Goal: Information Seeking & Learning: Learn about a topic

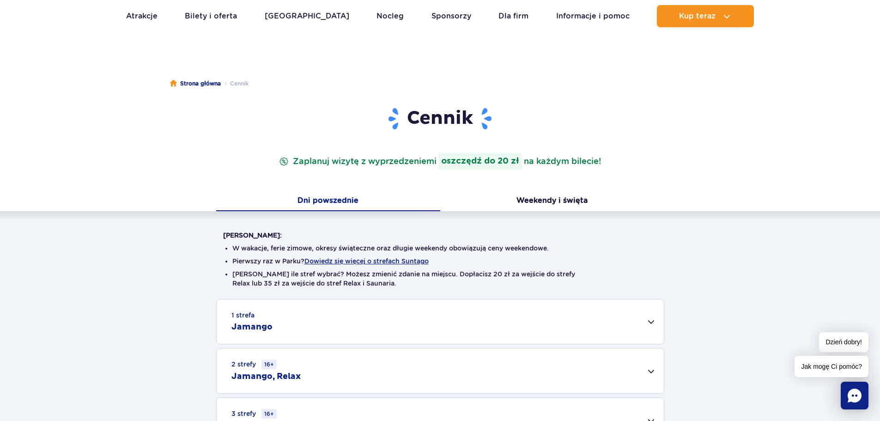
scroll to position [139, 0]
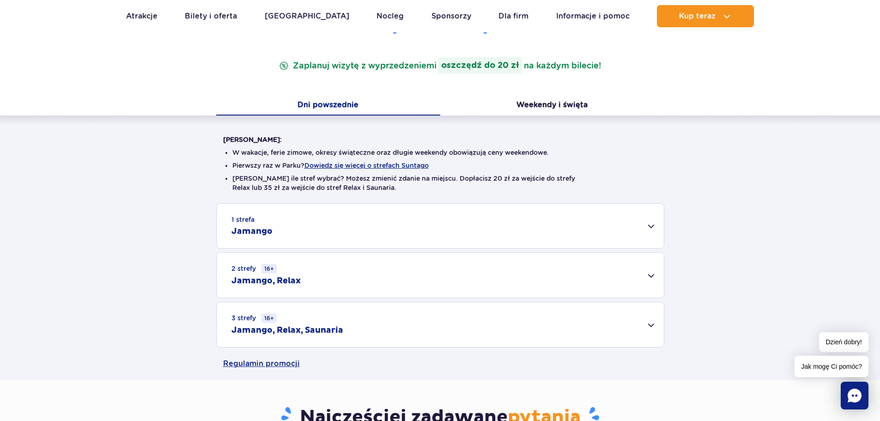
click at [326, 275] on div "2 strefy 16+ Jamango, Relax" at bounding box center [440, 275] width 447 height 45
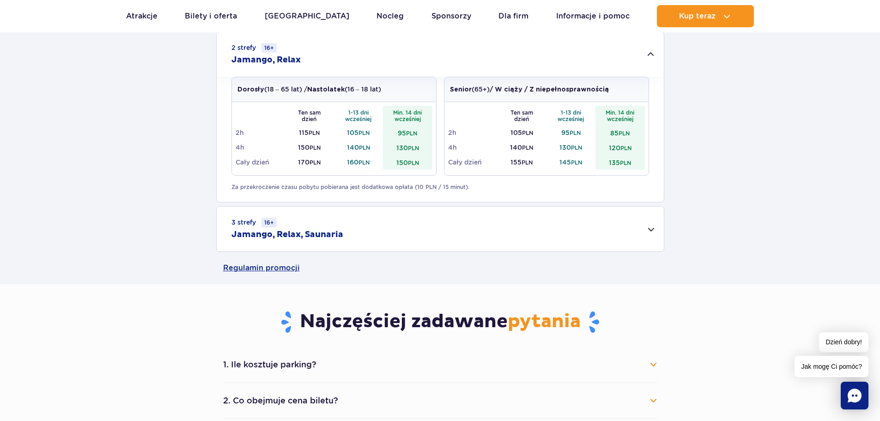
scroll to position [277, 0]
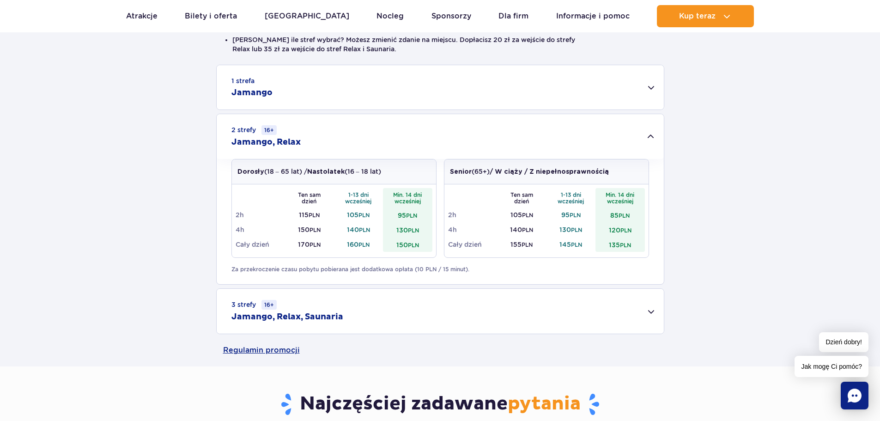
click at [361, 78] on div "1 strefa Jamango" at bounding box center [440, 87] width 447 height 44
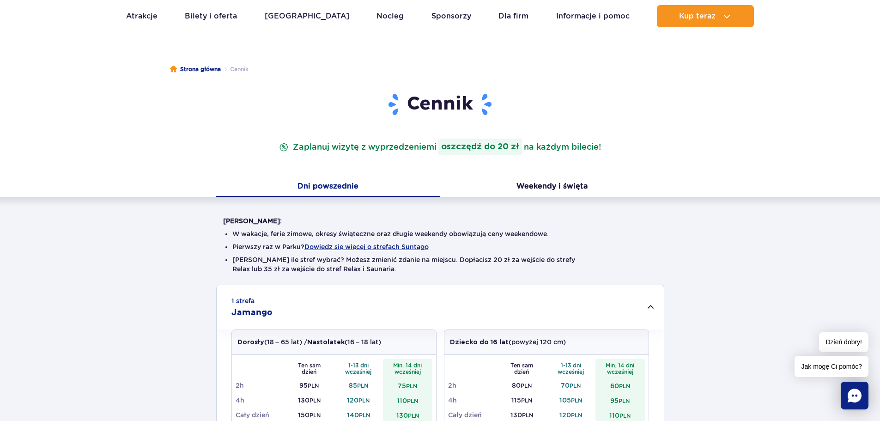
scroll to position [0, 0]
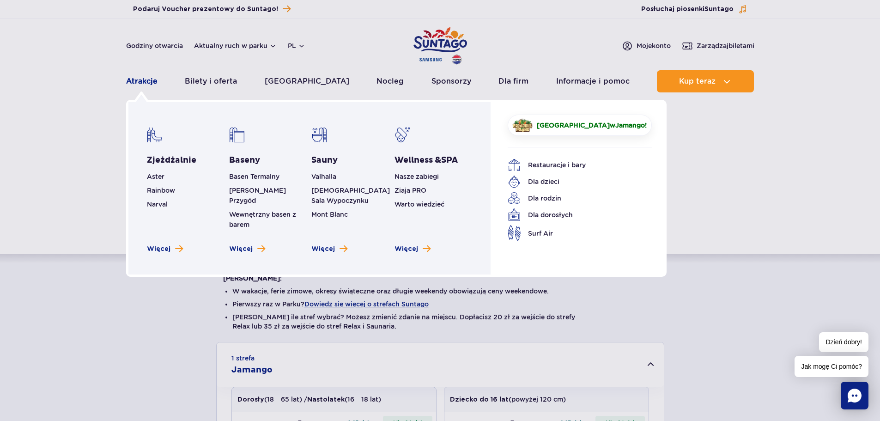
click at [144, 77] on link "Atrakcje" at bounding box center [141, 81] width 31 height 22
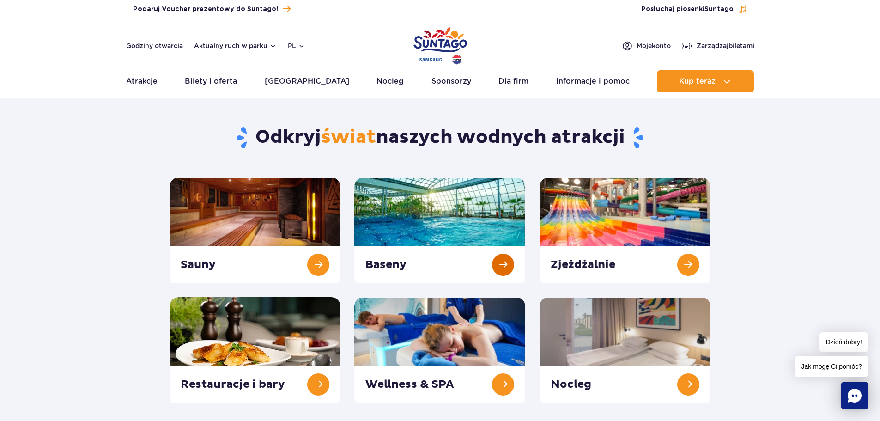
click at [454, 230] on link at bounding box center [439, 230] width 171 height 106
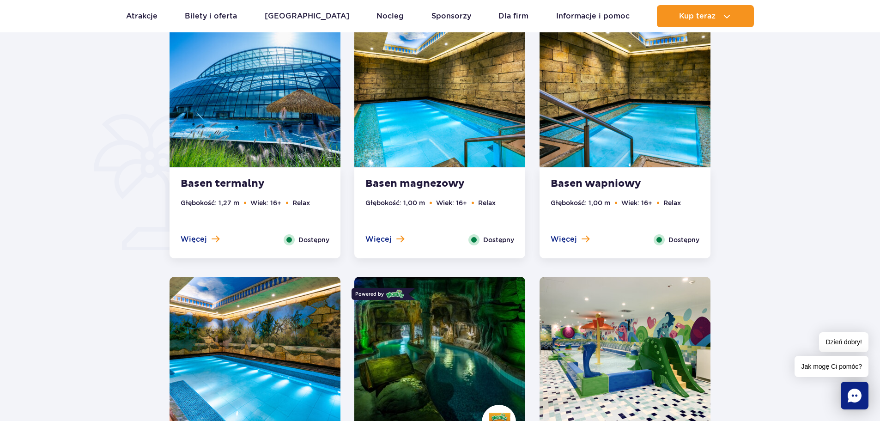
scroll to position [785, 0]
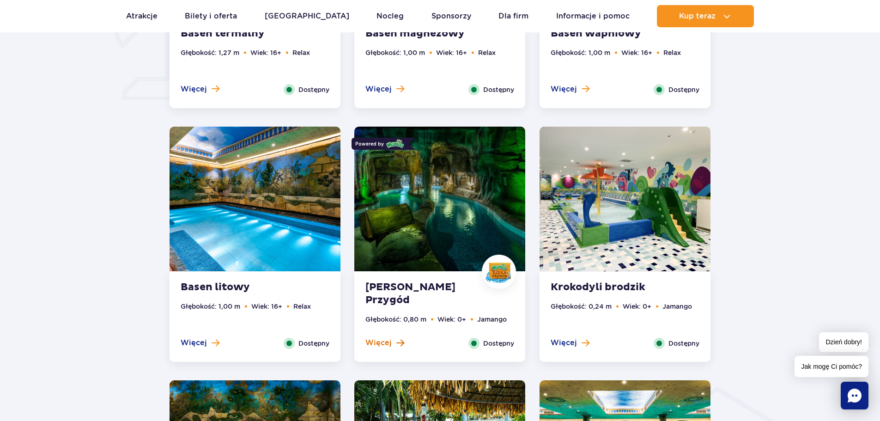
drag, startPoint x: 391, startPoint y: 278, endPoint x: 397, endPoint y: 339, distance: 60.8
drag, startPoint x: 397, startPoint y: 339, endPoint x: 387, endPoint y: 342, distance: 10.7
click at [387, 342] on span "Więcej" at bounding box center [378, 343] width 26 height 10
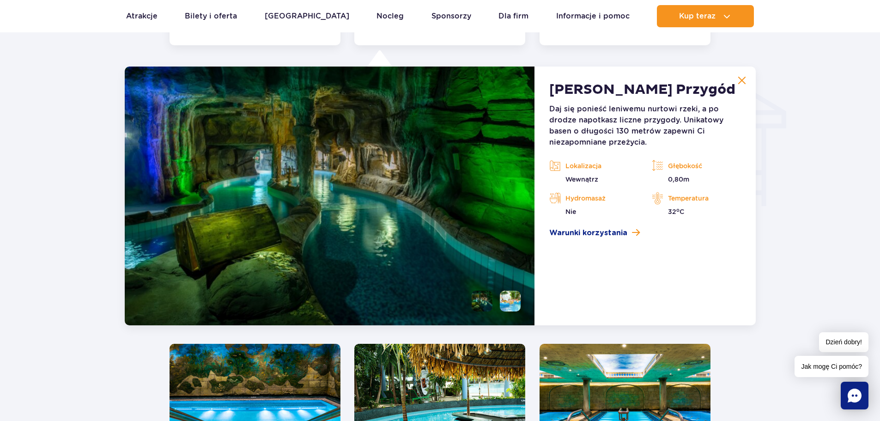
scroll to position [1112, 0]
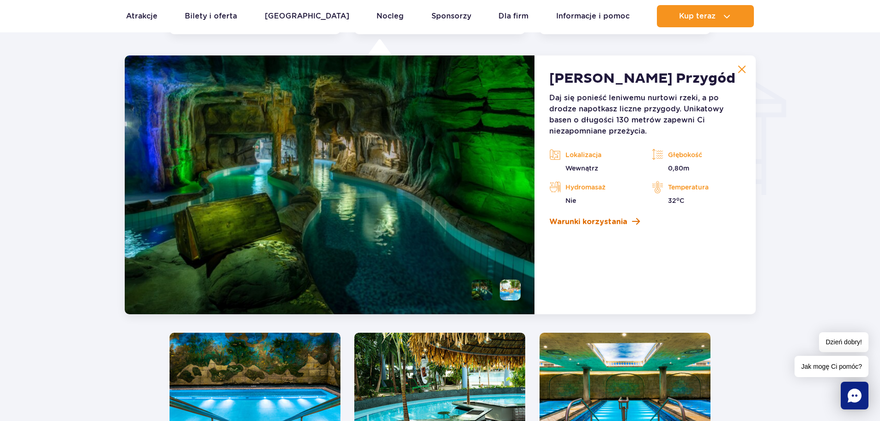
click at [554, 223] on span "Warunki korzystania" at bounding box center [588, 221] width 78 height 11
click at [744, 66] on img at bounding box center [741, 69] width 8 height 8
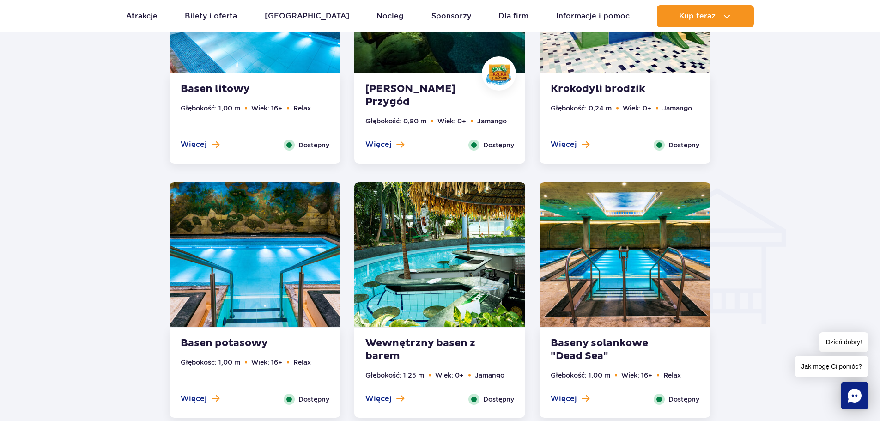
scroll to position [835, 0]
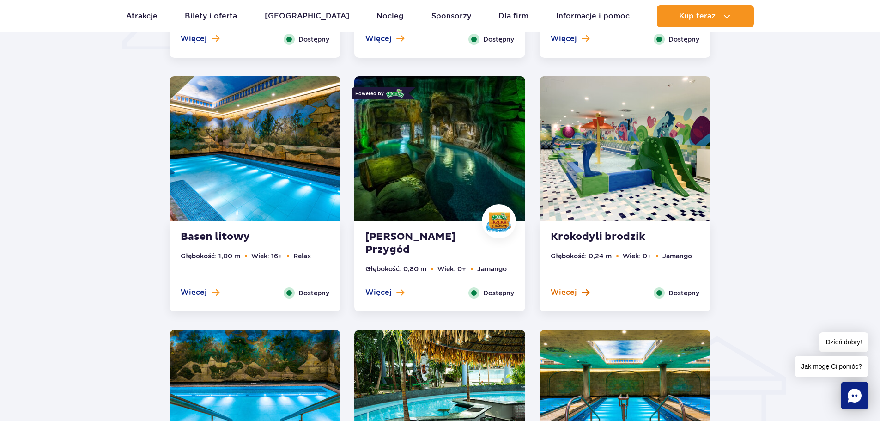
click at [573, 292] on span "Więcej" at bounding box center [563, 292] width 26 height 10
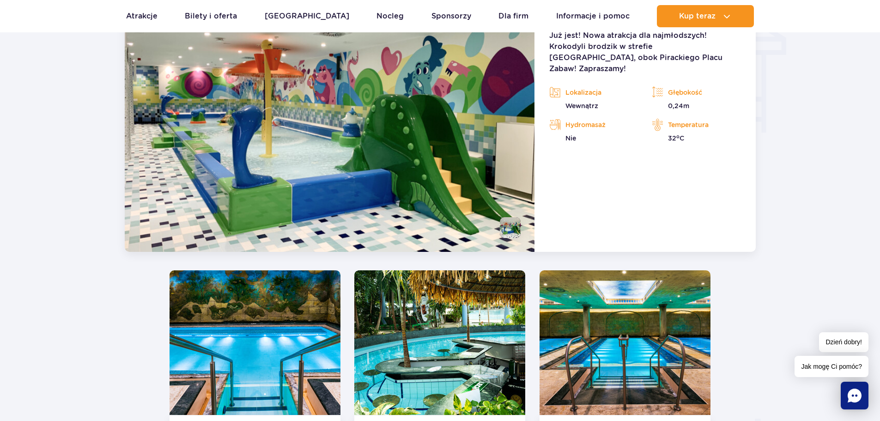
scroll to position [1297, 0]
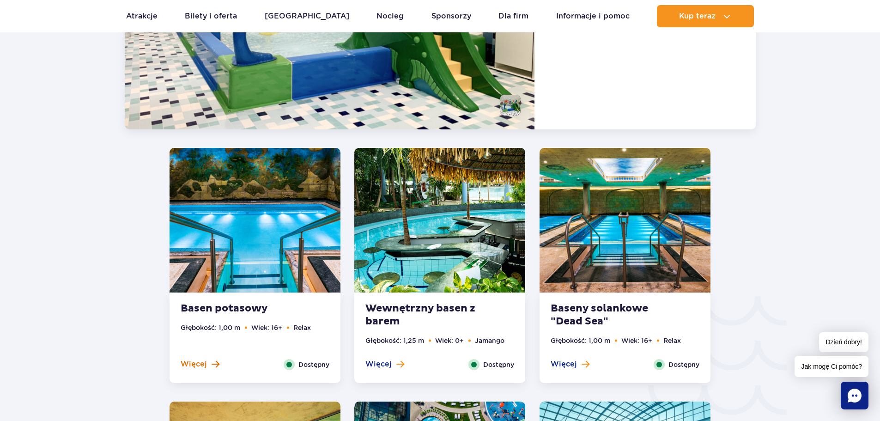
click at [192, 363] on span "Więcej" at bounding box center [194, 364] width 26 height 10
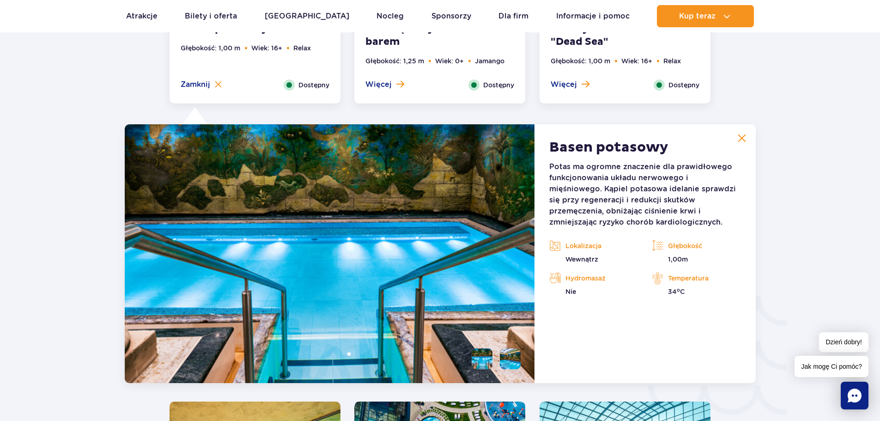
scroll to position [1366, 0]
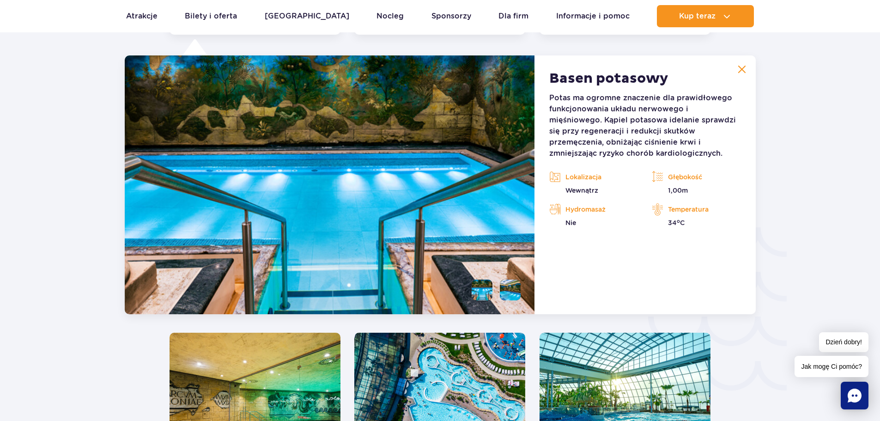
click at [738, 71] on img at bounding box center [741, 69] width 8 height 8
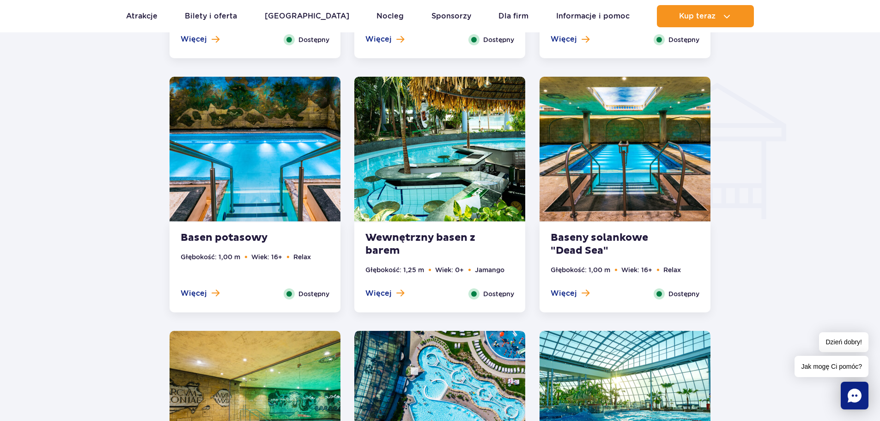
scroll to position [1089, 0]
click at [489, 292] on span "Dostępny" at bounding box center [498, 293] width 31 height 10
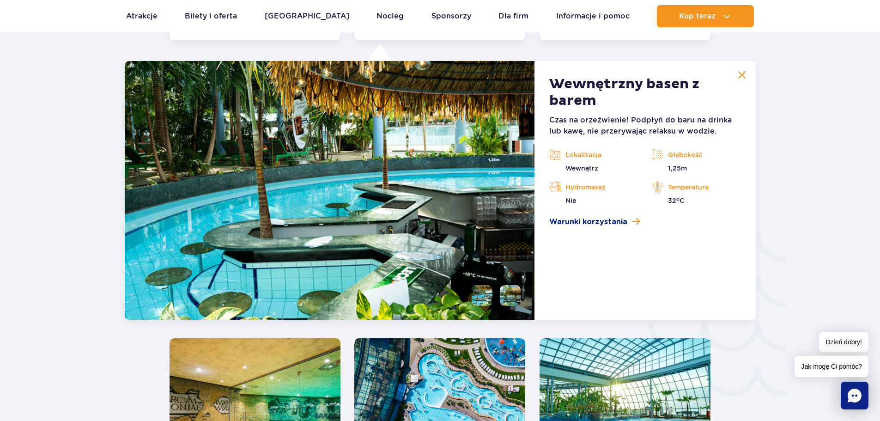
scroll to position [1366, 0]
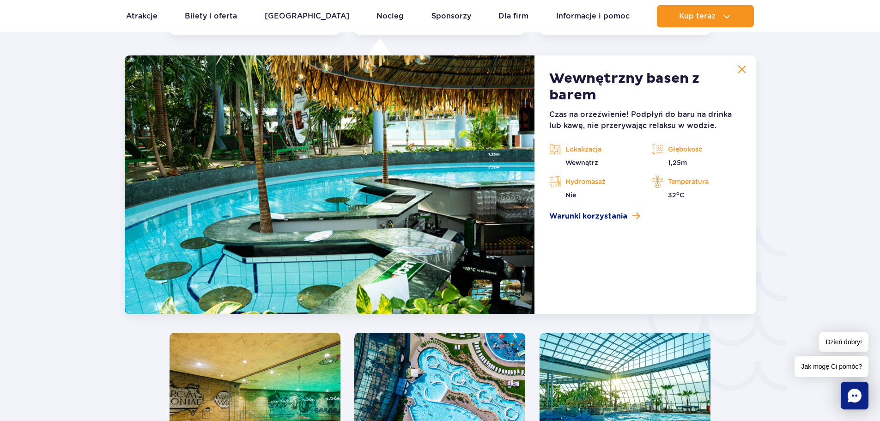
click at [738, 68] on img at bounding box center [741, 69] width 8 height 8
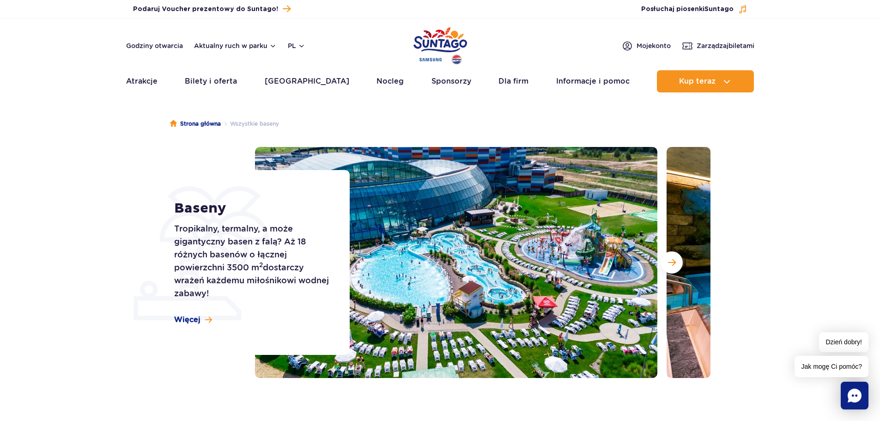
scroll to position [0, 0]
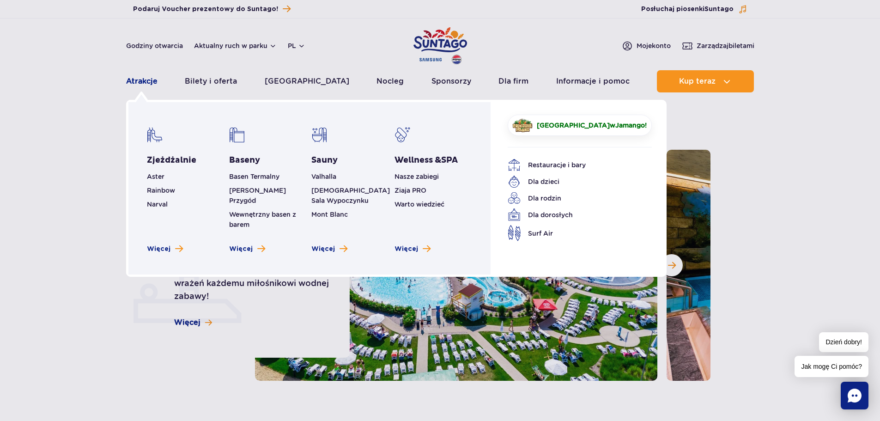
click at [150, 83] on link "Atrakcje" at bounding box center [141, 81] width 31 height 22
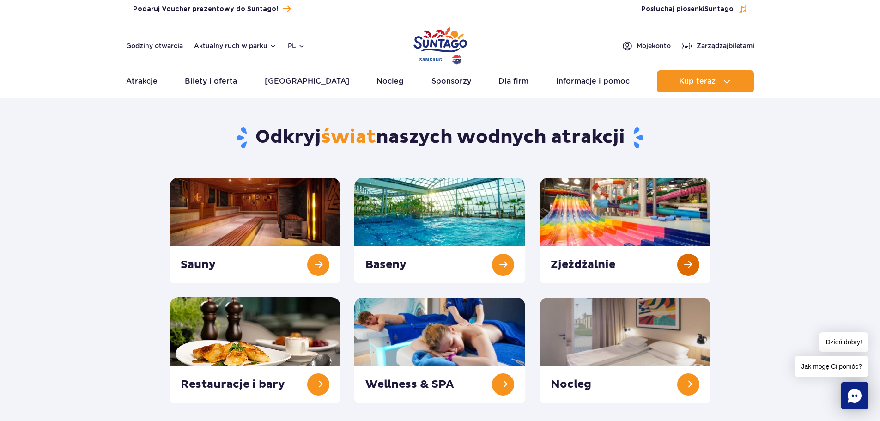
click at [568, 219] on link at bounding box center [624, 230] width 171 height 106
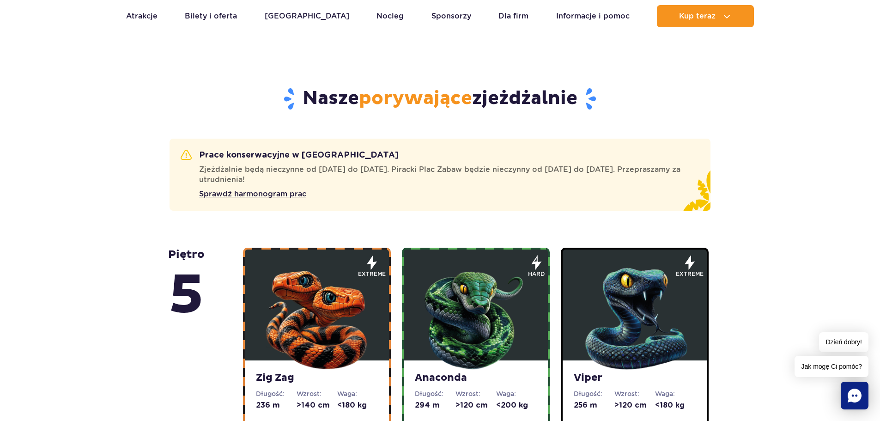
scroll to position [554, 0]
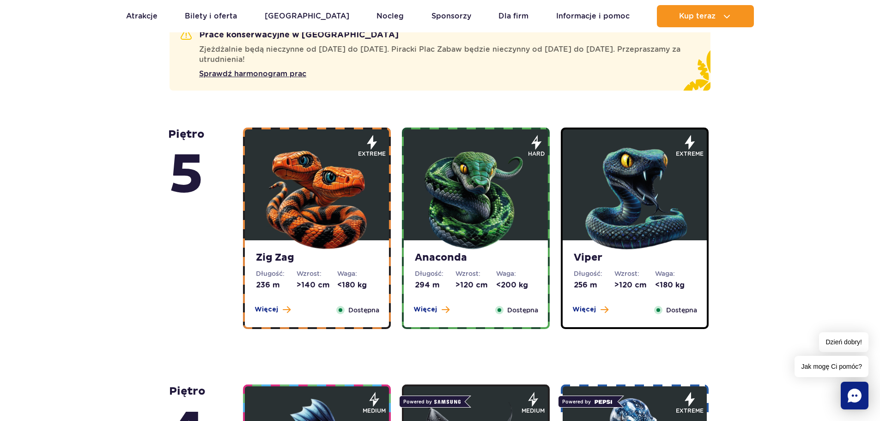
click at [289, 244] on img at bounding box center [316, 196] width 111 height 111
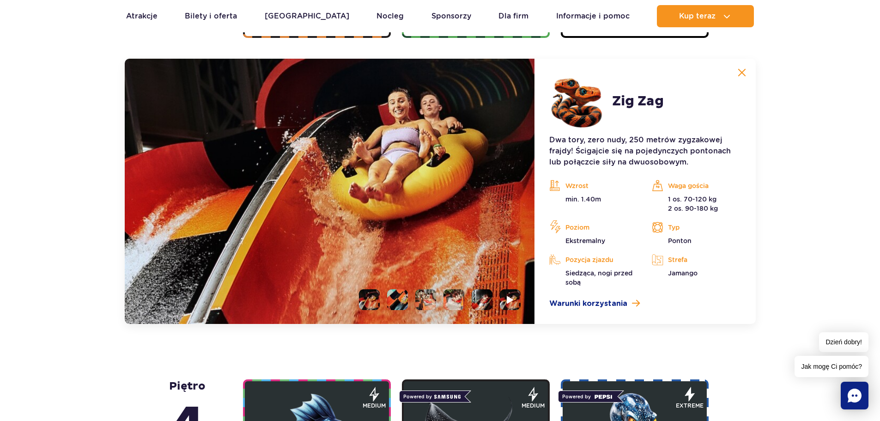
scroll to position [848, 0]
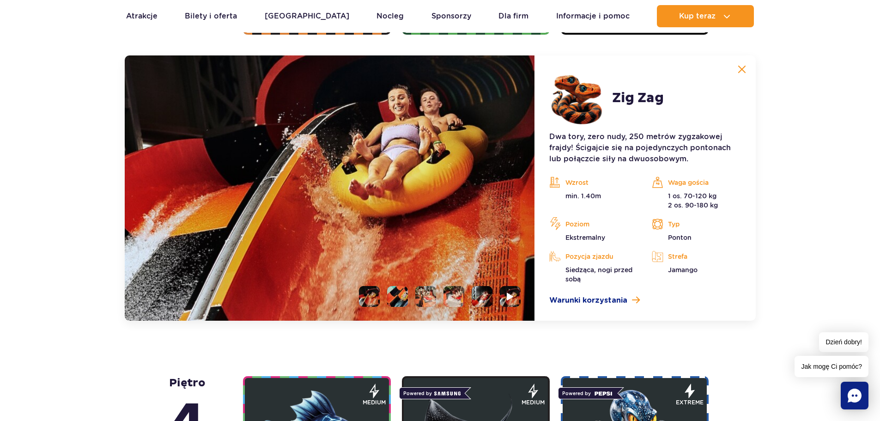
click at [399, 294] on li at bounding box center [397, 296] width 21 height 21
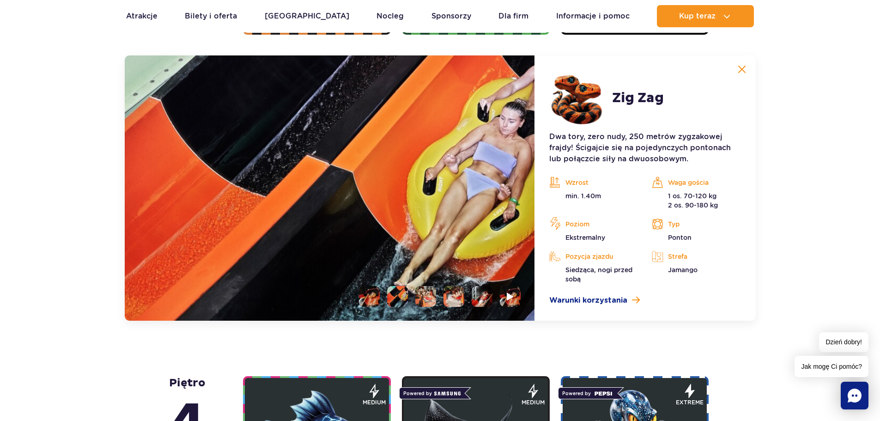
click at [410, 294] on ul at bounding box center [435, 296] width 169 height 21
click at [440, 293] on ul at bounding box center [435, 296] width 169 height 21
click at [419, 298] on li at bounding box center [425, 296] width 21 height 21
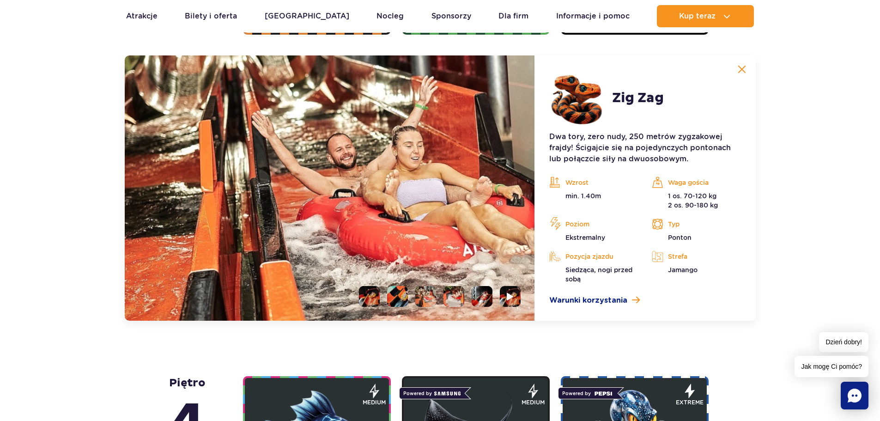
click at [449, 292] on li at bounding box center [453, 296] width 21 height 21
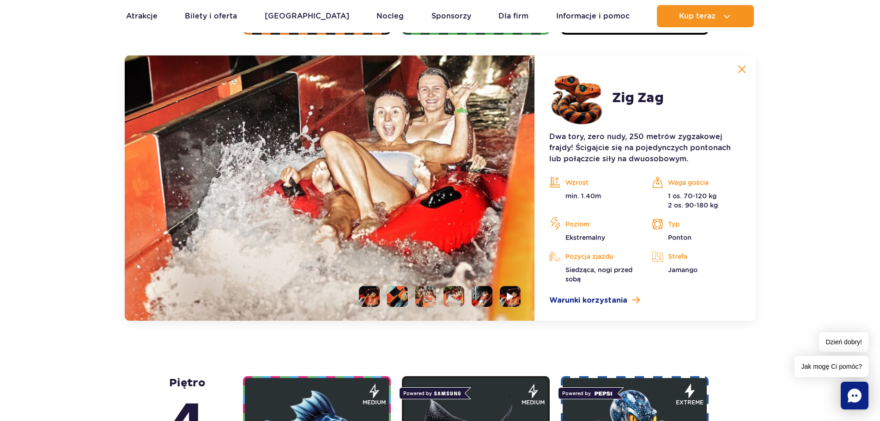
click at [477, 290] on li at bounding box center [481, 296] width 21 height 21
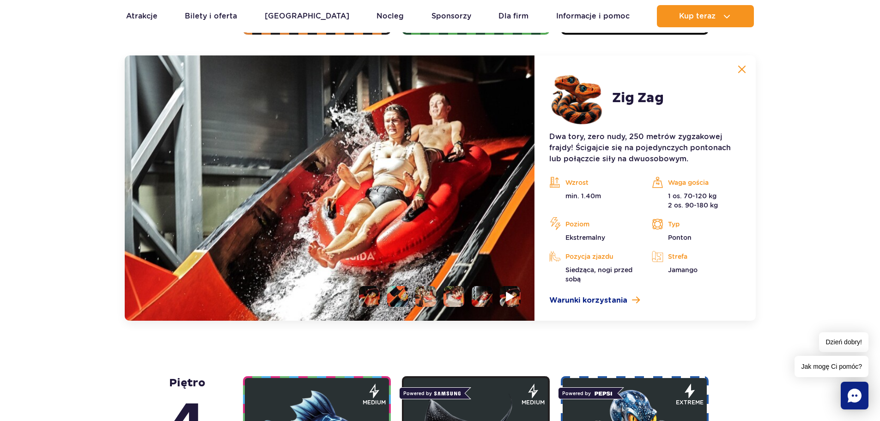
click at [505, 294] on li at bounding box center [510, 296] width 21 height 21
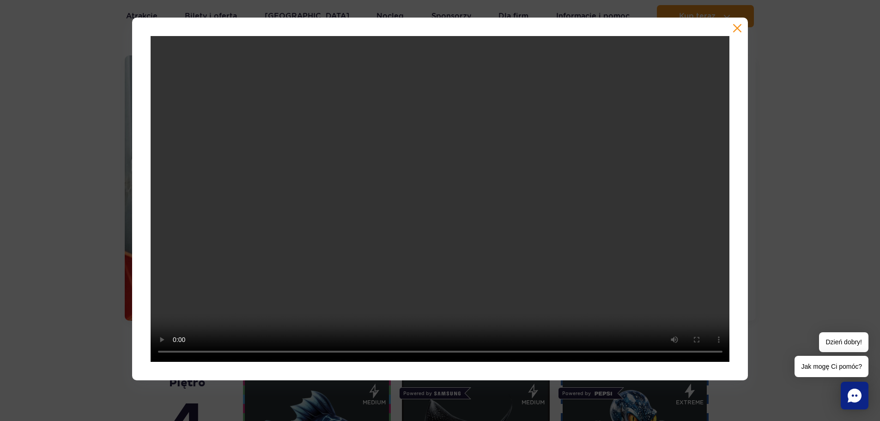
click at [734, 30] on button "button" at bounding box center [736, 28] width 9 height 9
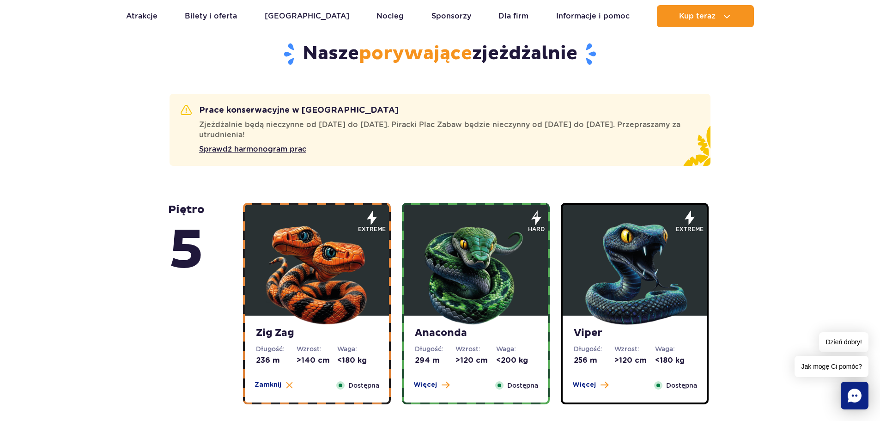
click at [464, 261] on img at bounding box center [475, 271] width 111 height 111
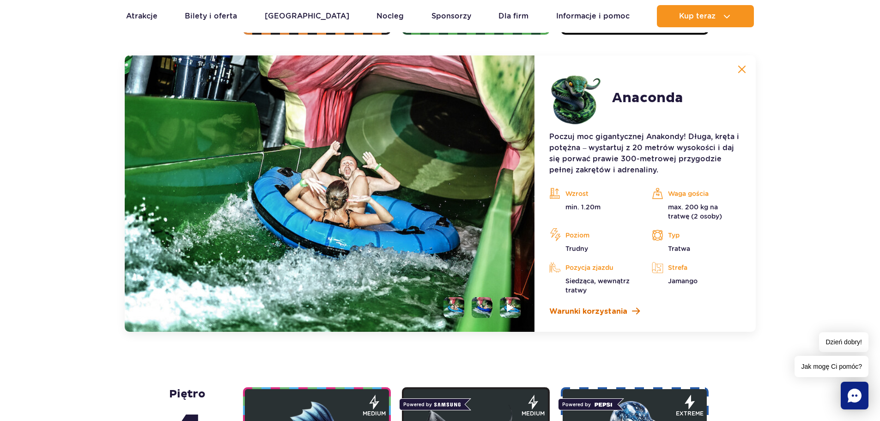
click at [603, 308] on span "Warunki korzystania" at bounding box center [588, 311] width 78 height 11
click at [480, 307] on li at bounding box center [481, 307] width 21 height 21
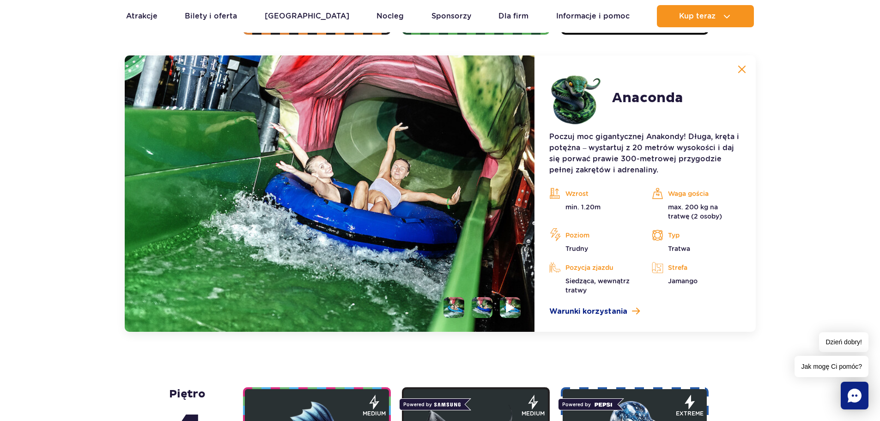
click at [519, 310] on li at bounding box center [510, 307] width 21 height 21
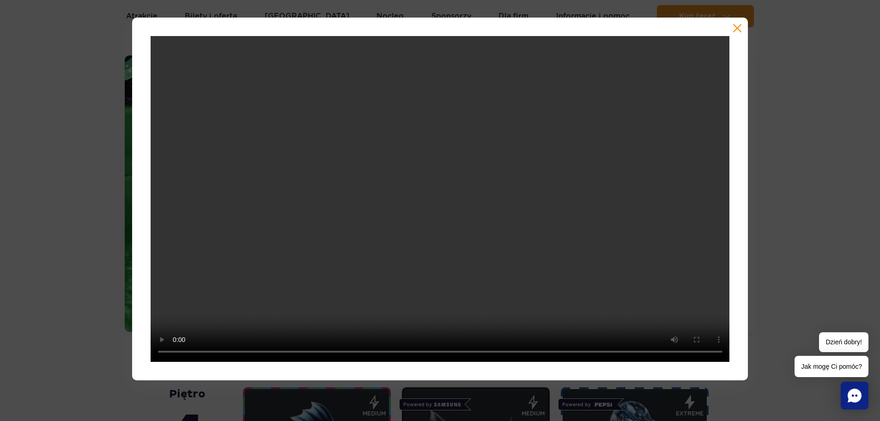
click at [729, 24] on div at bounding box center [440, 199] width 616 height 362
click at [733, 26] on button "button" at bounding box center [736, 28] width 9 height 9
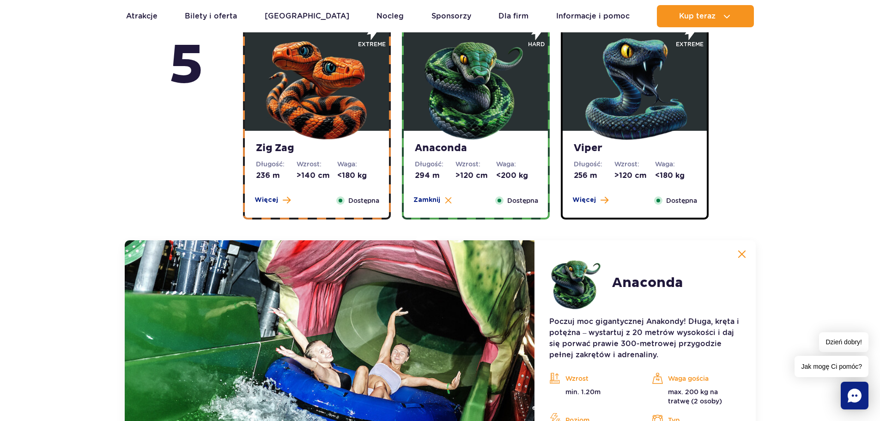
click at [626, 153] on strong "Viper" at bounding box center [634, 148] width 122 height 13
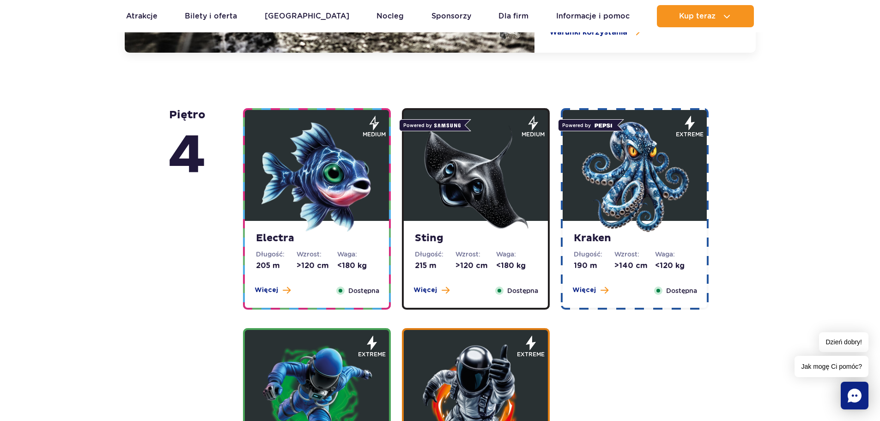
scroll to position [1125, 0]
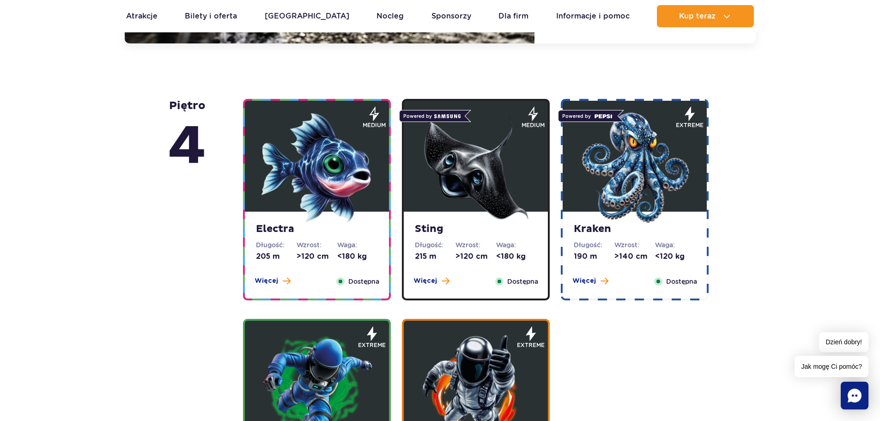
click at [318, 223] on img at bounding box center [316, 167] width 111 height 111
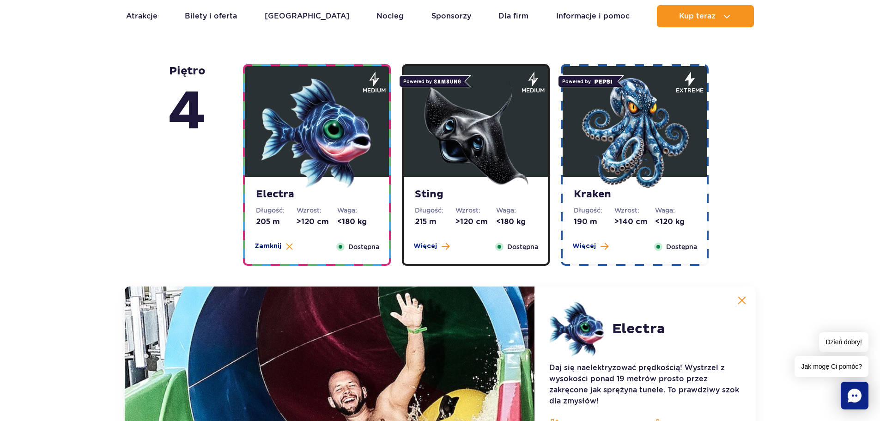
scroll to position [828, 0]
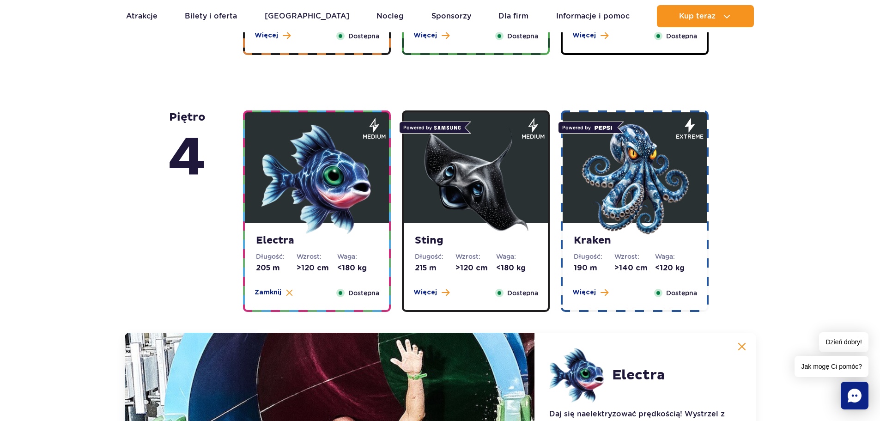
click at [425, 230] on img at bounding box center [475, 179] width 111 height 111
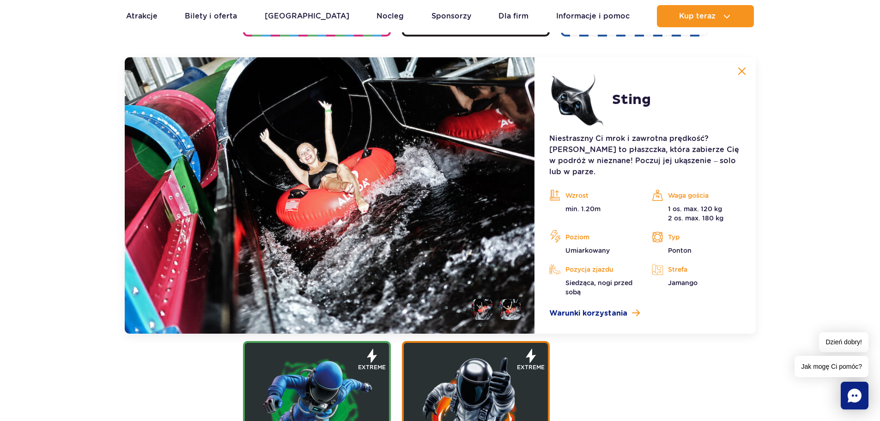
scroll to position [1105, 0]
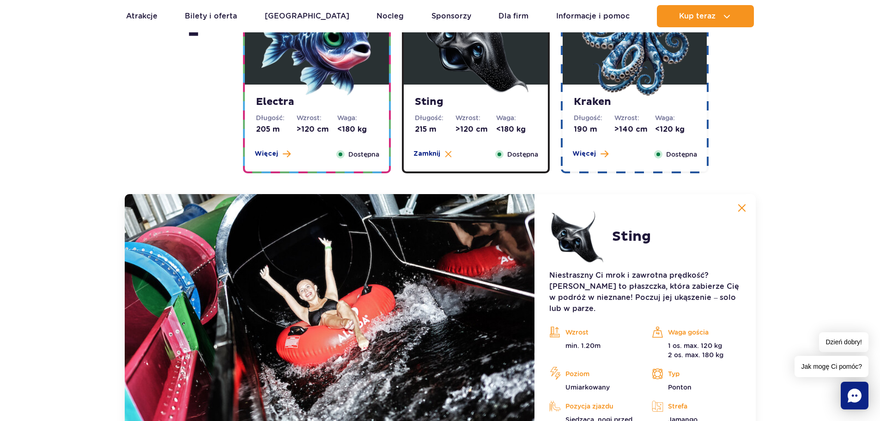
click at [617, 99] on strong "Kraken" at bounding box center [634, 102] width 122 height 13
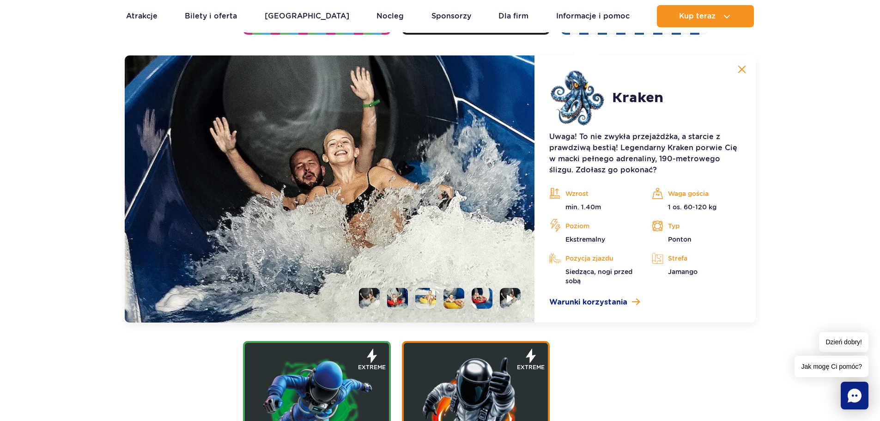
click at [392, 297] on li at bounding box center [397, 298] width 21 height 21
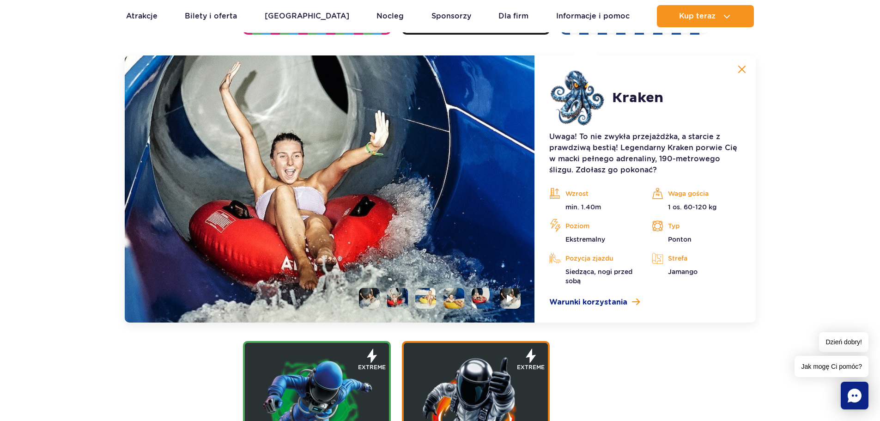
click at [423, 291] on li at bounding box center [425, 298] width 21 height 21
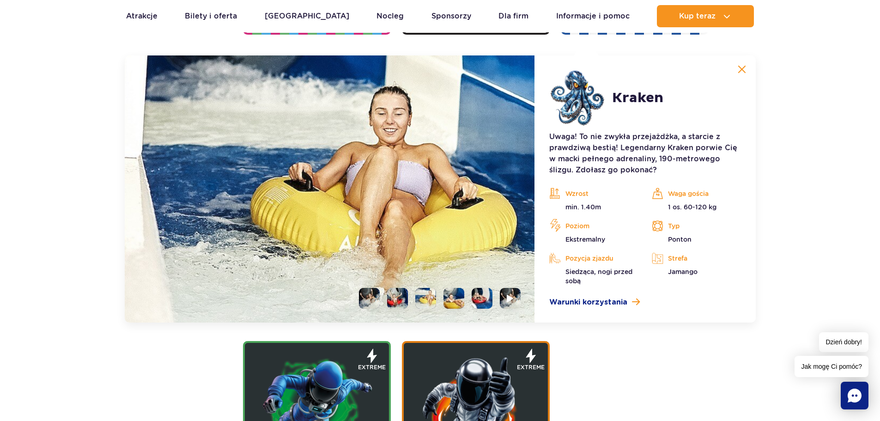
click at [446, 294] on li at bounding box center [453, 298] width 21 height 21
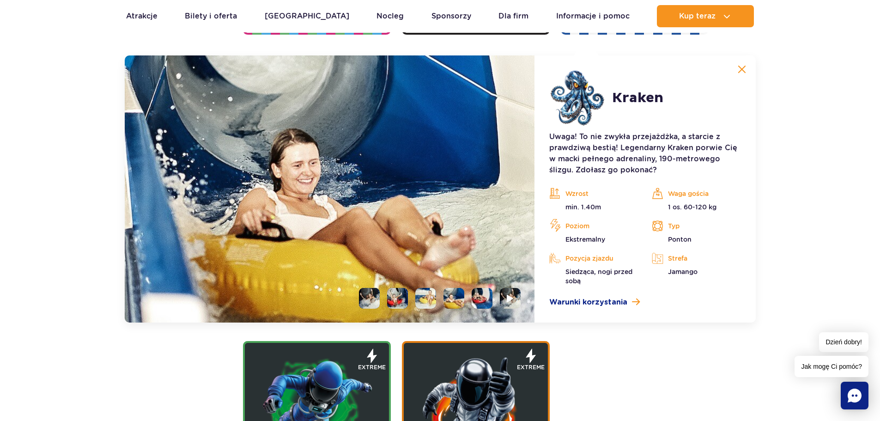
click at [472, 284] on img at bounding box center [330, 188] width 410 height 267
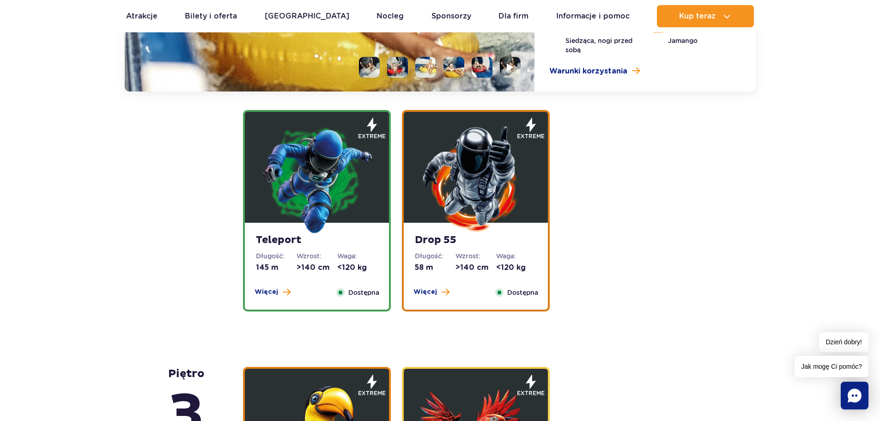
click at [365, 249] on div "Teleport Długość: 145 m Wzrost: >140 cm Waga: <120 kg Więcej Zamknij Dostępna" at bounding box center [317, 266] width 144 height 87
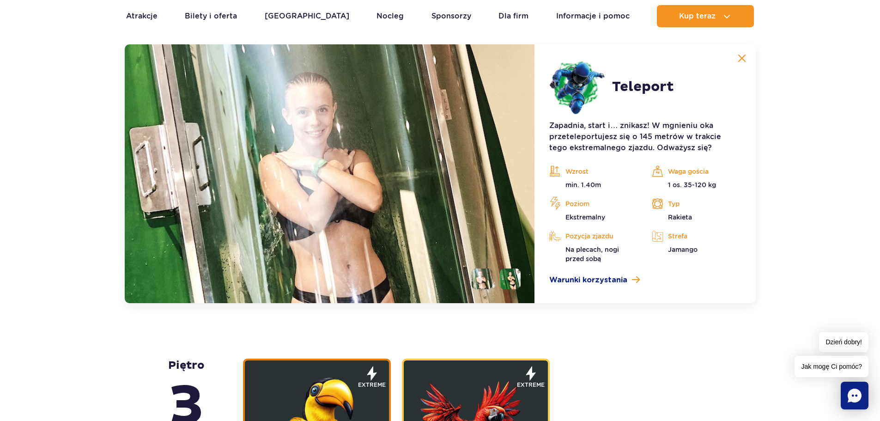
scroll to position [1325, 0]
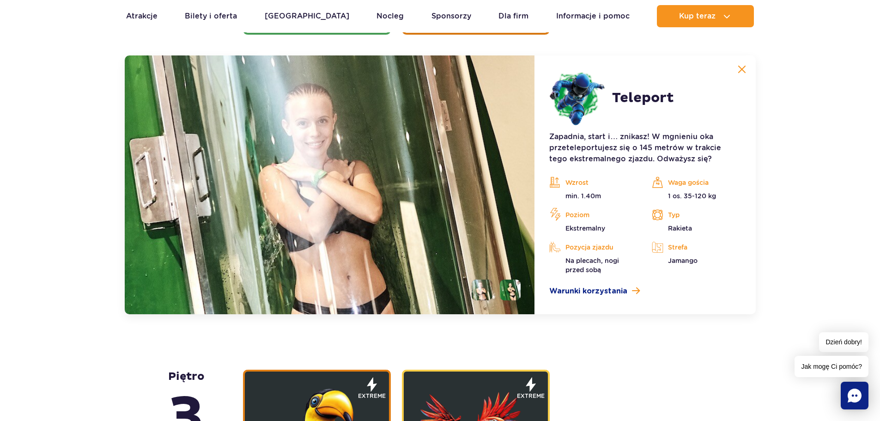
click at [497, 280] on ul at bounding box center [492, 289] width 56 height 21
click at [500, 282] on li at bounding box center [510, 289] width 21 height 21
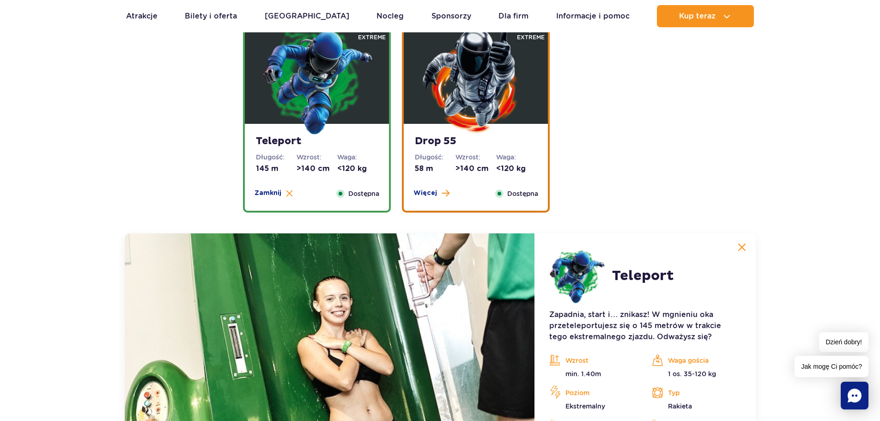
scroll to position [1140, 0]
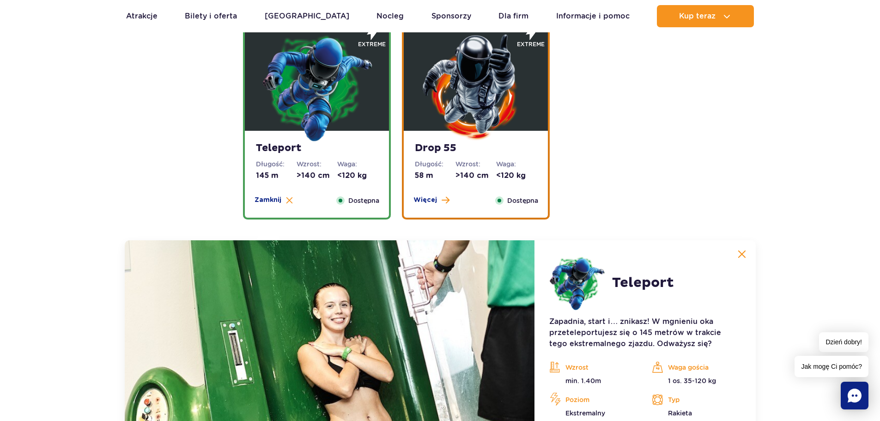
click at [389, 196] on div "Teleport Długość: 145 m Wzrost: >140 cm Waga: <120 kg Więcej Zamknij Dostępna" at bounding box center [317, 118] width 148 height 201
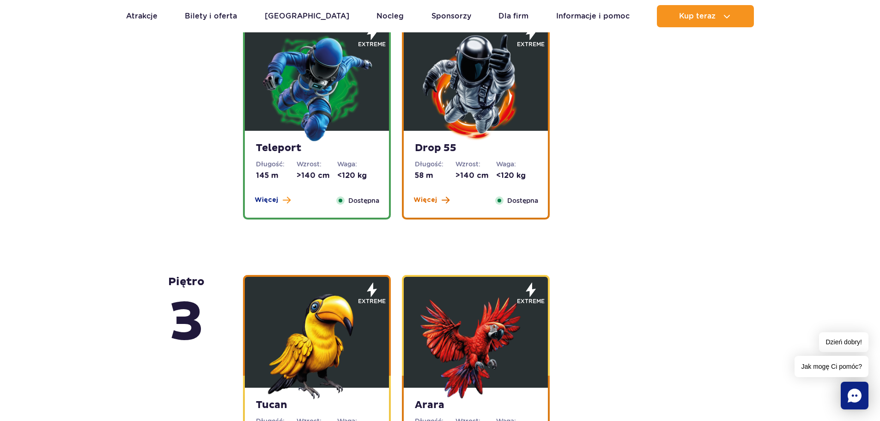
click at [427, 205] on span "Więcej" at bounding box center [425, 199] width 24 height 9
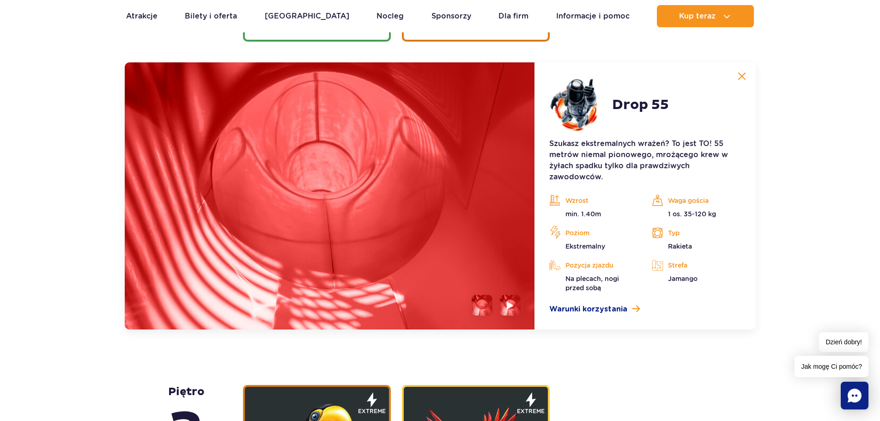
scroll to position [1325, 0]
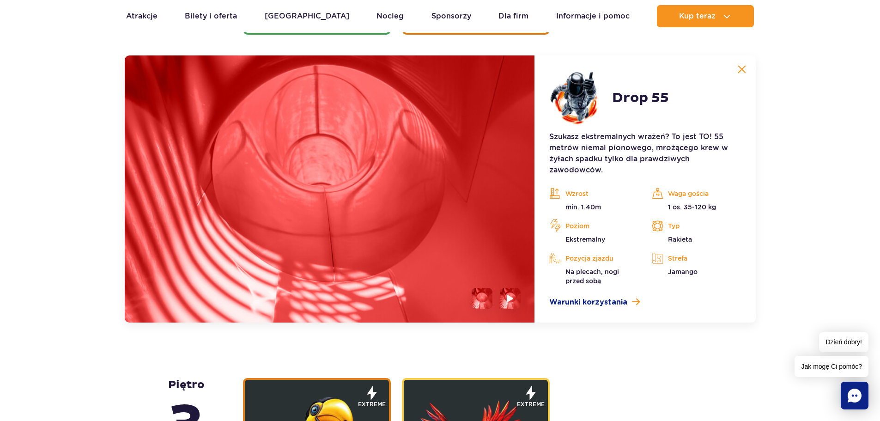
click at [498, 298] on ul at bounding box center [492, 298] width 56 height 21
click at [504, 304] on li at bounding box center [510, 298] width 21 height 21
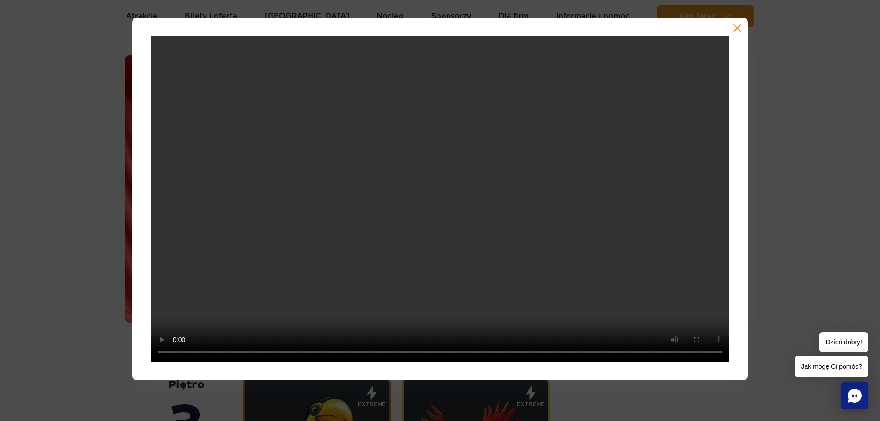
click at [729, 26] on div at bounding box center [440, 199] width 616 height 362
click at [739, 24] on button "button" at bounding box center [736, 28] width 9 height 9
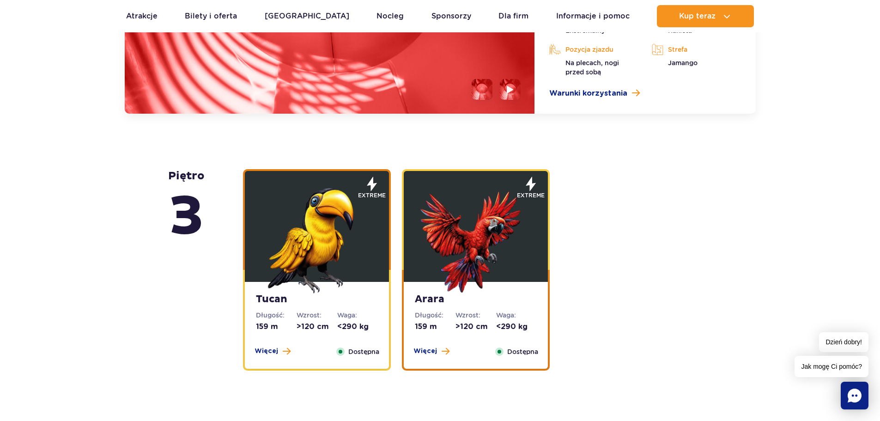
scroll to position [1555, 0]
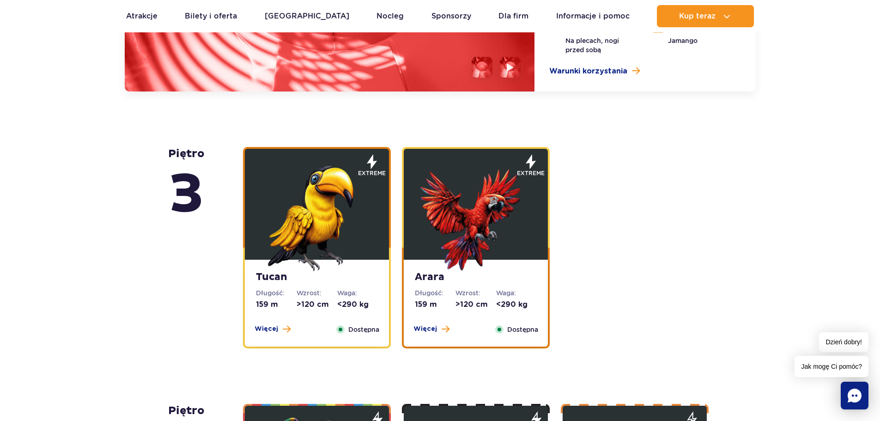
click at [272, 234] on img at bounding box center [316, 215] width 111 height 111
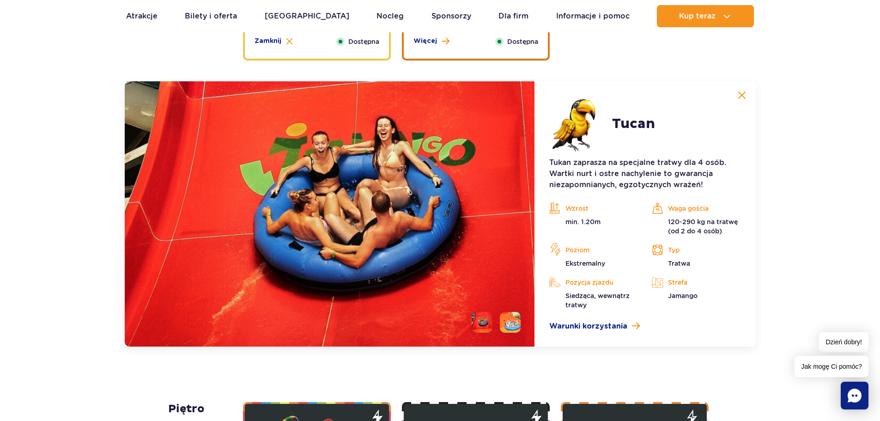
scroll to position [1581, 0]
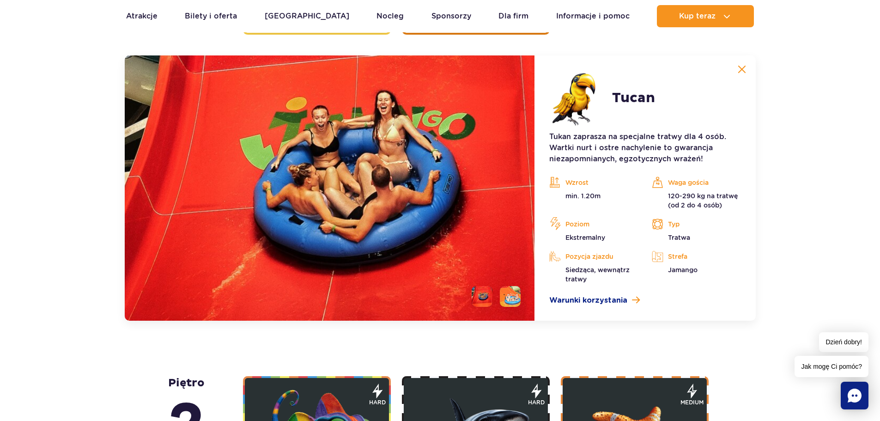
click at [512, 299] on li at bounding box center [510, 296] width 21 height 21
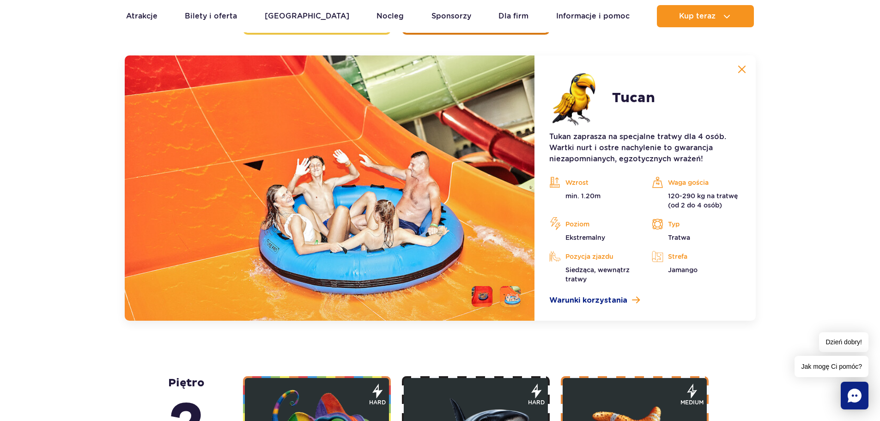
click at [485, 305] on li at bounding box center [481, 296] width 21 height 21
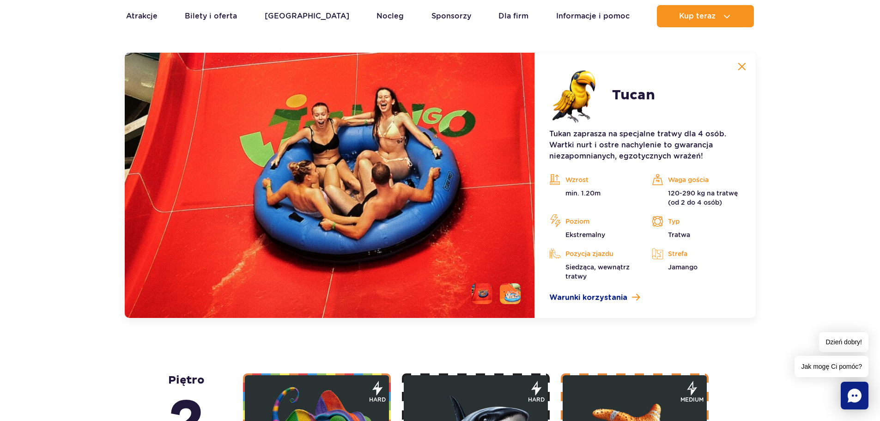
scroll to position [1443, 0]
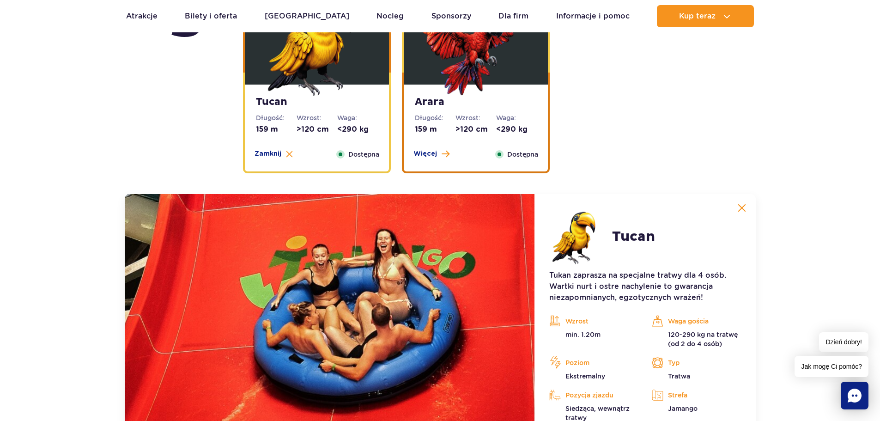
click at [453, 113] on div "Arara Długość: 159 m Wzrost: >120 cm Waga: <290 kg Więcej Zamknij Dostępna" at bounding box center [476, 127] width 144 height 87
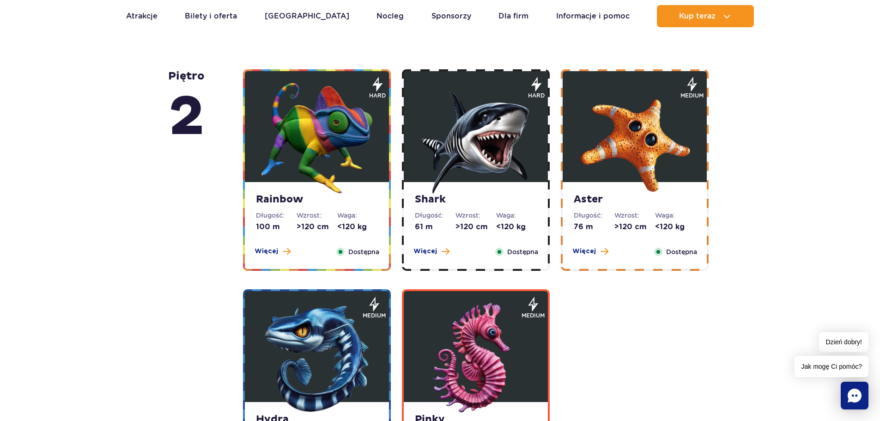
scroll to position [1905, 0]
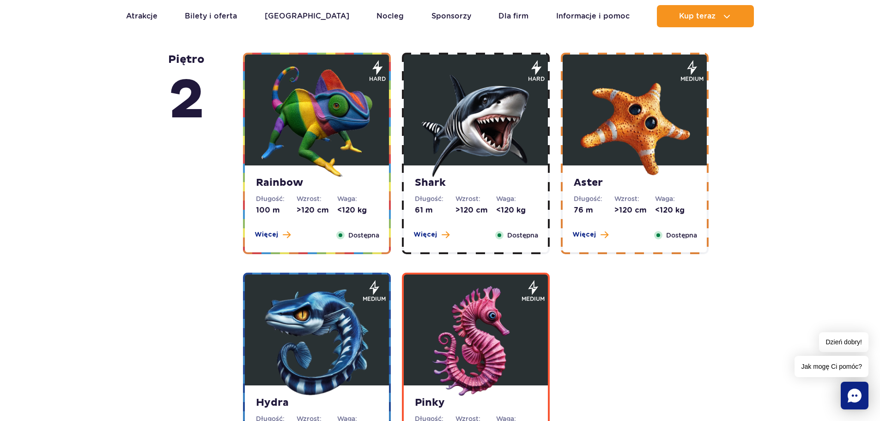
click at [267, 156] on img at bounding box center [316, 121] width 111 height 111
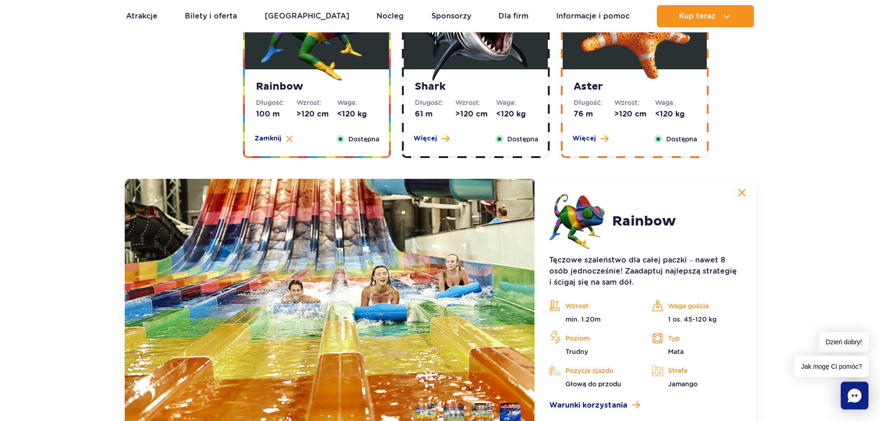
scroll to position [1700, 0]
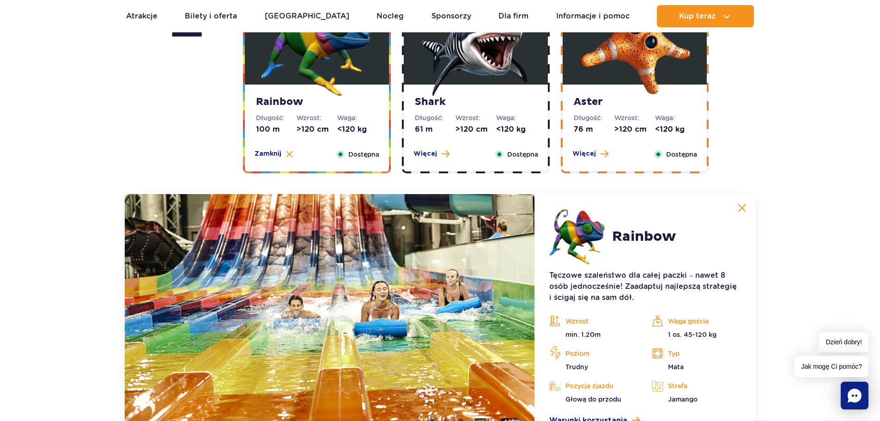
click at [461, 140] on div "Shark Długość: 61 m Wzrost: >120 cm Waga: <120 kg Więcej Zamknij Dostępna" at bounding box center [476, 127] width 144 height 87
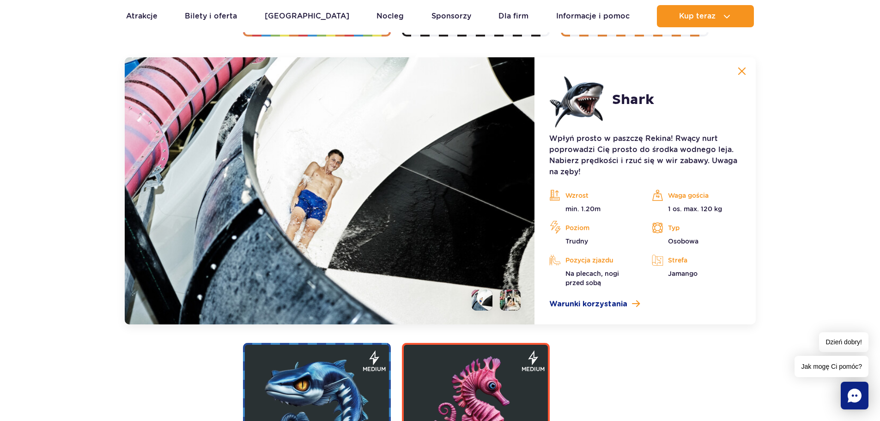
scroll to position [1838, 0]
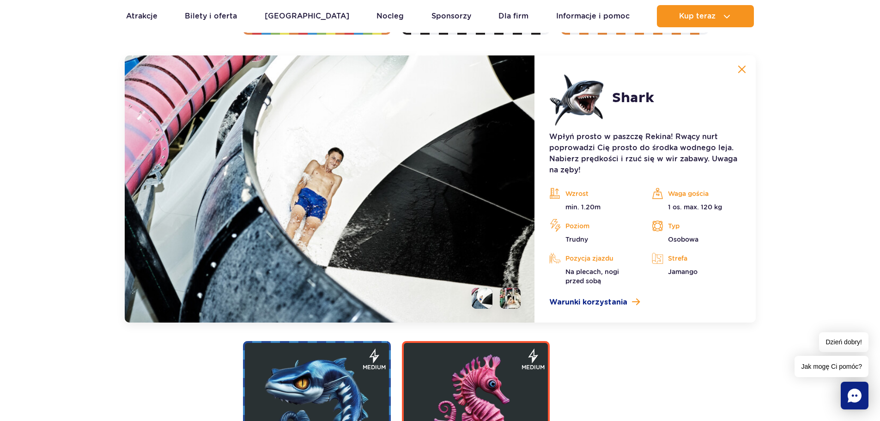
click at [505, 295] on li at bounding box center [510, 298] width 21 height 21
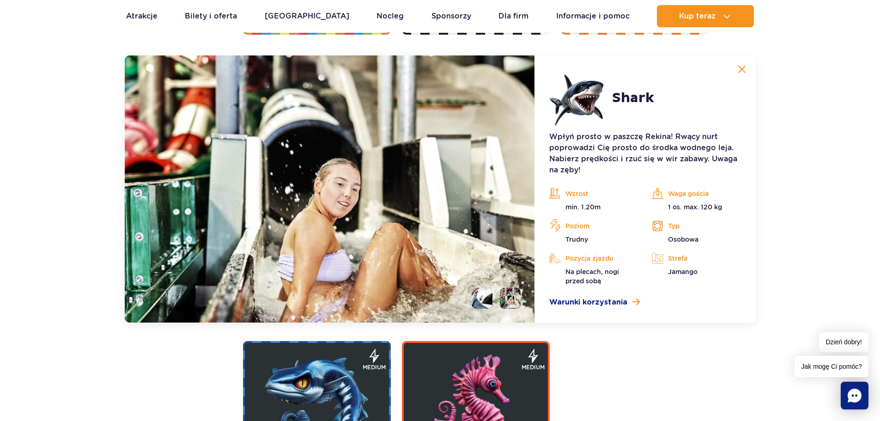
click at [500, 295] on img at bounding box center [510, 298] width 21 height 21
click at [494, 295] on ul at bounding box center [492, 298] width 56 height 21
click at [482, 294] on li at bounding box center [481, 298] width 21 height 21
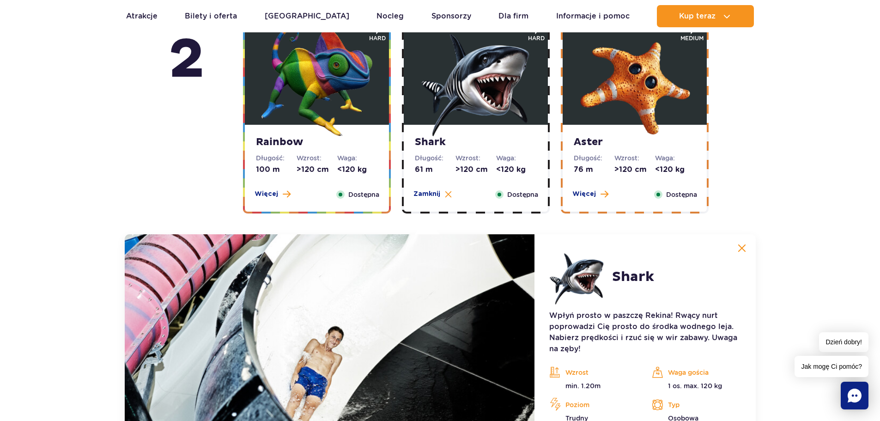
scroll to position [1653, 0]
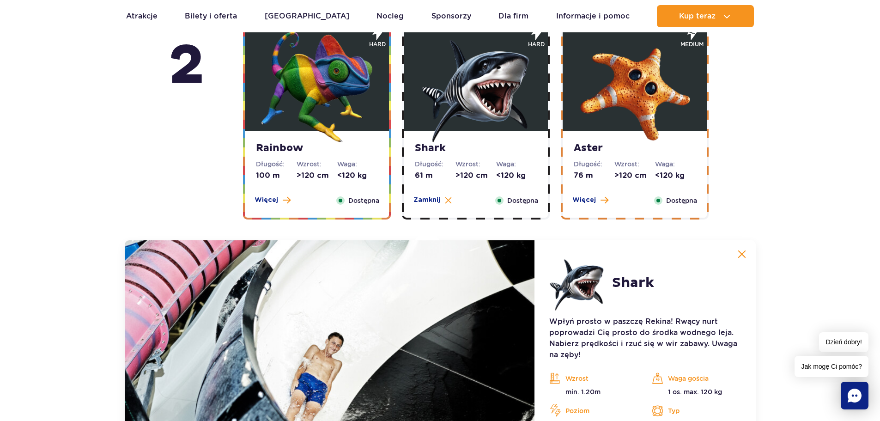
click at [597, 173] on dd "76 m" at bounding box center [593, 175] width 41 height 10
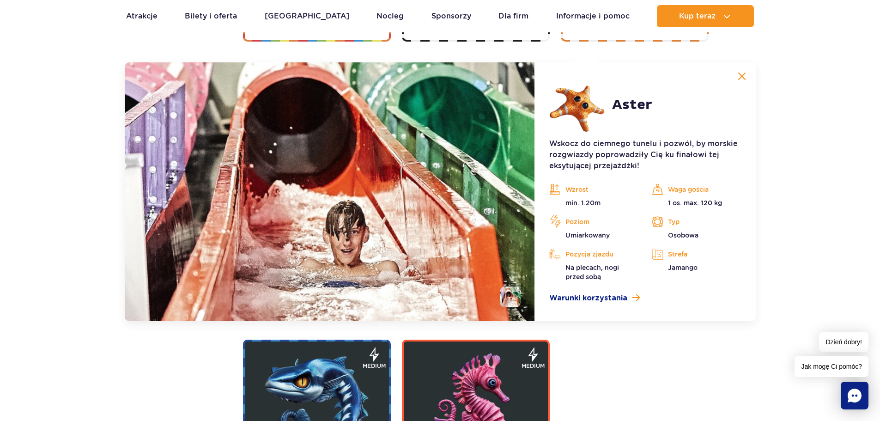
scroll to position [1838, 0]
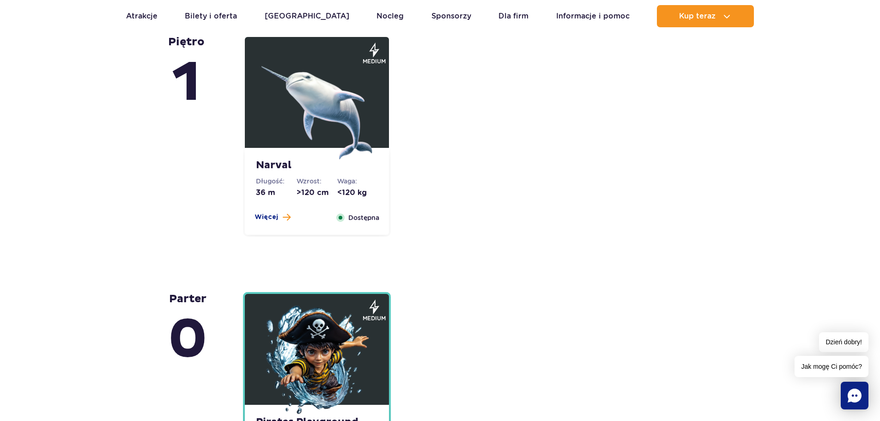
click at [350, 189] on dd "<120 kg" at bounding box center [357, 192] width 41 height 10
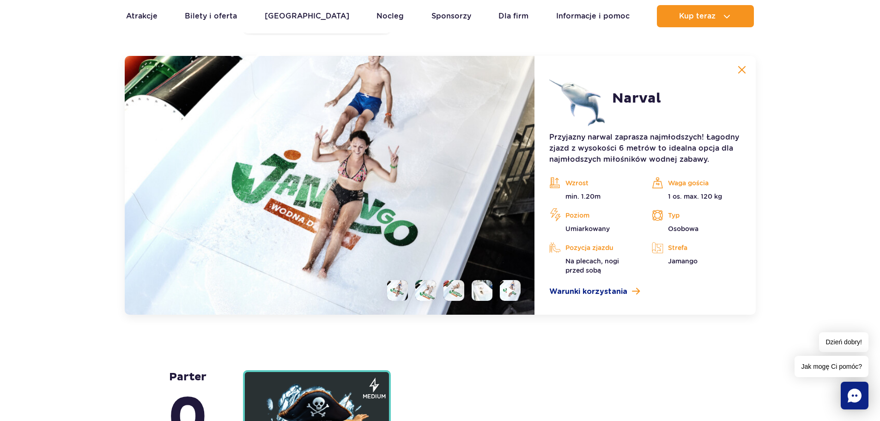
scroll to position [2315, 0]
click at [480, 291] on li at bounding box center [481, 289] width 21 height 21
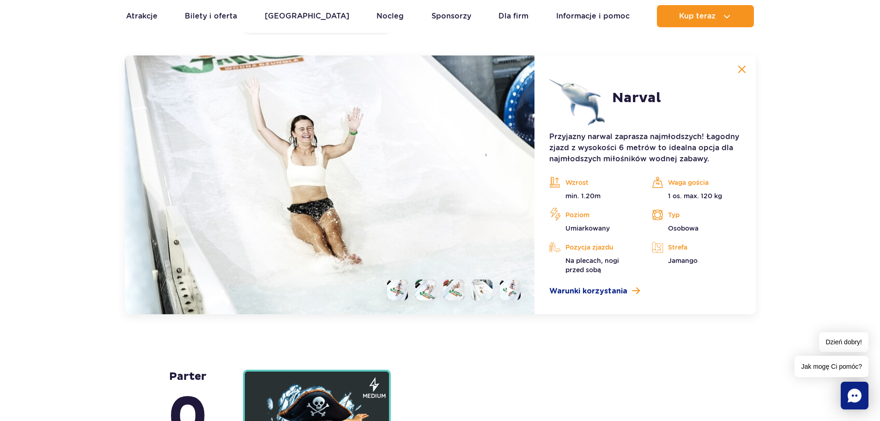
scroll to position [2592, 0]
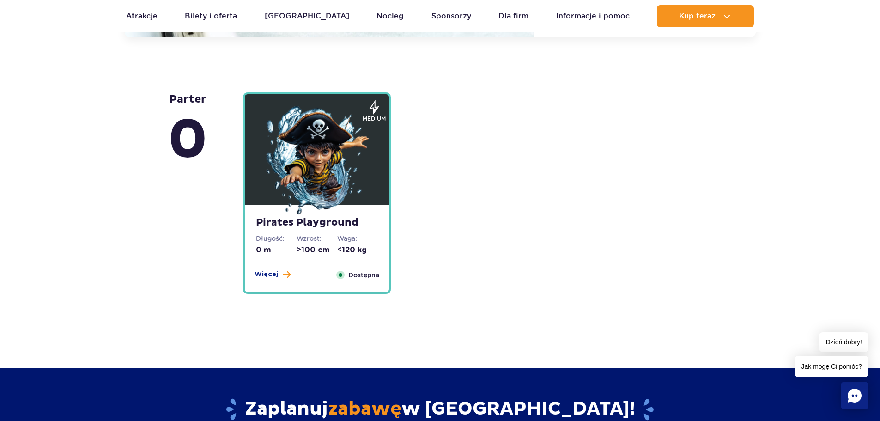
click at [317, 226] on strong "Pirates Playground" at bounding box center [317, 222] width 122 height 13
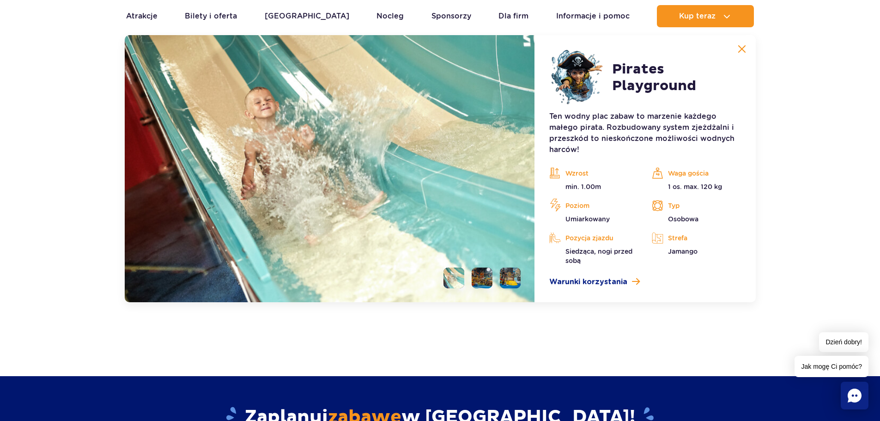
scroll to position [2571, 0]
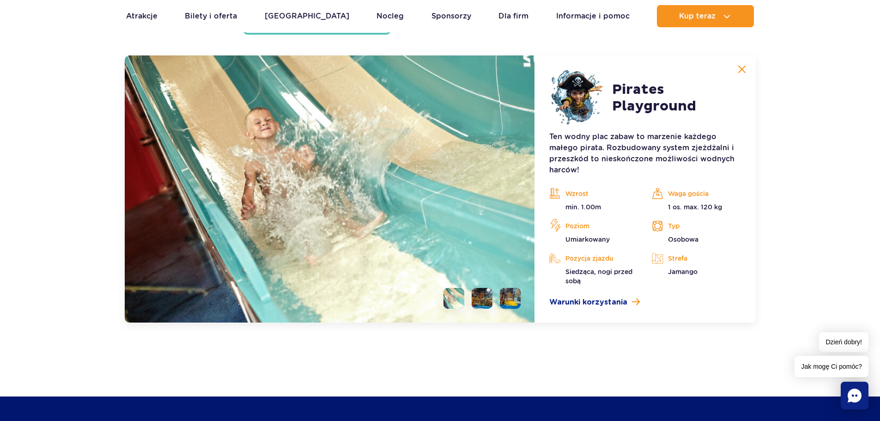
click at [475, 299] on li at bounding box center [481, 298] width 21 height 21
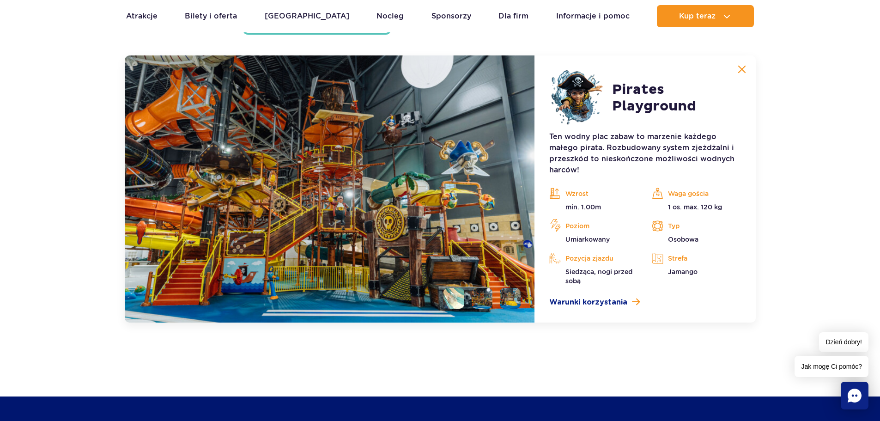
click at [508, 300] on li at bounding box center [510, 298] width 21 height 21
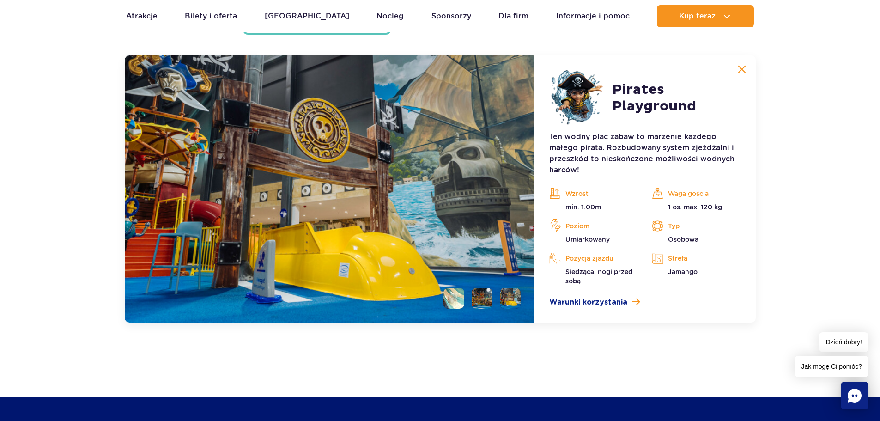
click at [482, 296] on li at bounding box center [481, 298] width 21 height 21
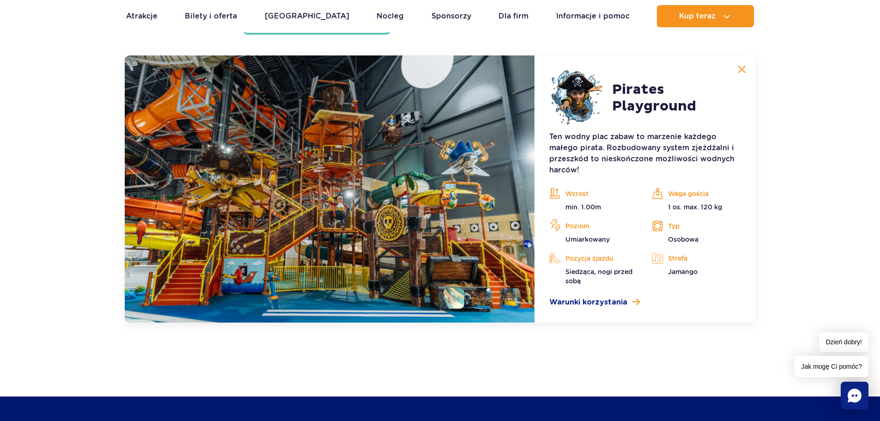
click at [473, 297] on img at bounding box center [481, 298] width 21 height 21
click at [464, 300] on li at bounding box center [453, 298] width 21 height 21
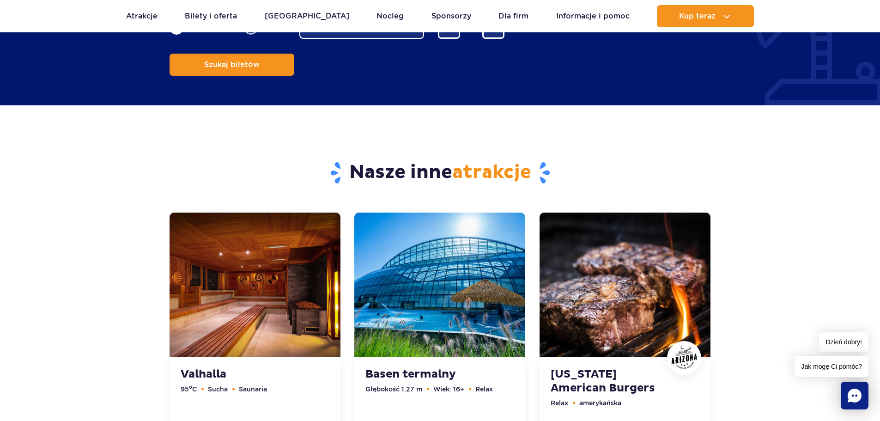
scroll to position [2941, 0]
